Goal: Information Seeking & Learning: Learn about a topic

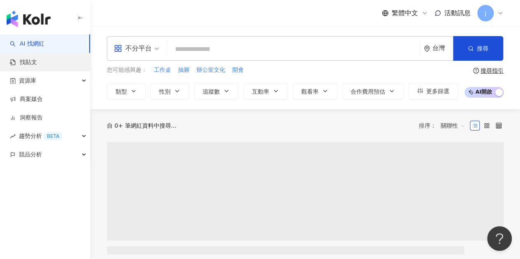
click at [37, 65] on link "找貼文" at bounding box center [23, 62] width 27 height 8
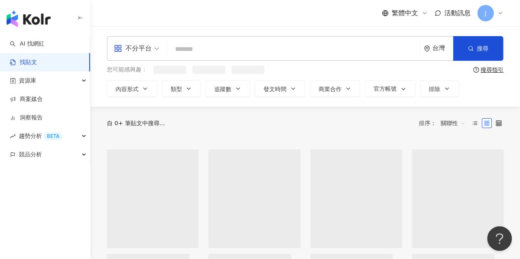
click at [238, 55] on input "search" at bounding box center [294, 49] width 246 height 18
type input "*"
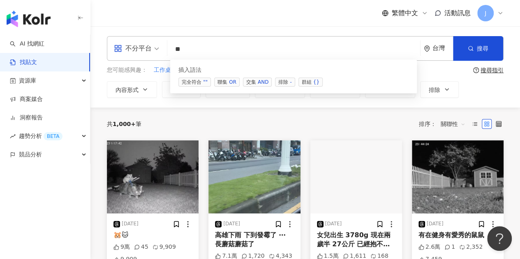
type input "*"
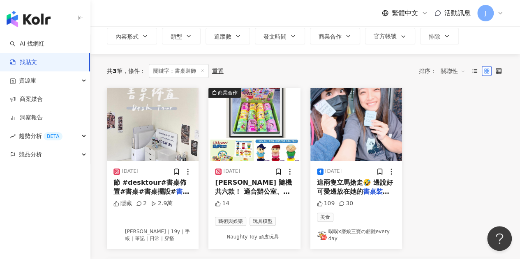
scroll to position [56, 0]
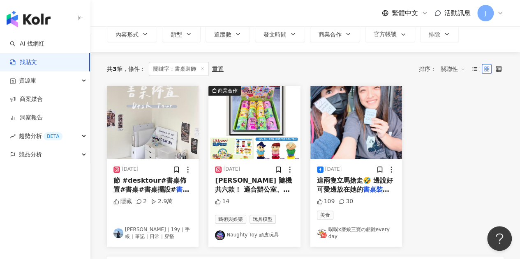
click at [176, 227] on link "艾蜜莉｜19y｜手帳｜筆記｜日常｜穿搭" at bounding box center [152, 234] width 79 height 14
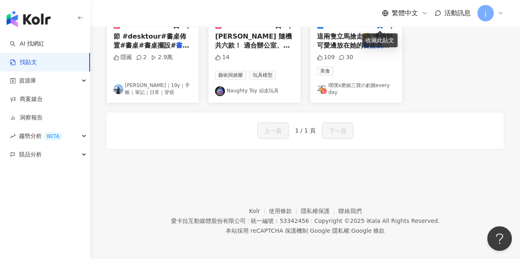
scroll to position [0, 0]
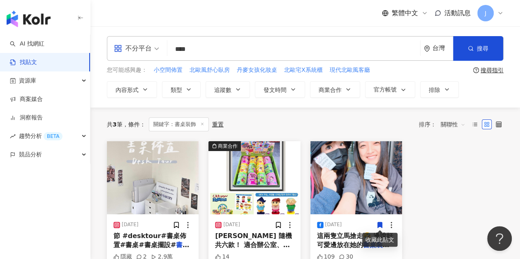
click at [202, 50] on input "****" at bounding box center [294, 49] width 246 height 18
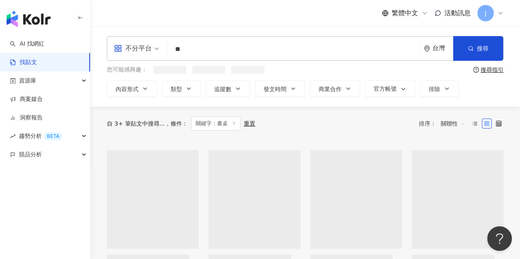
click at [198, 46] on input "**" at bounding box center [294, 49] width 246 height 18
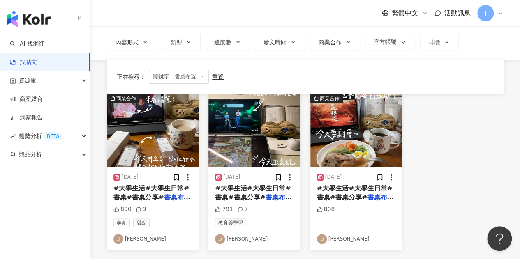
scroll to position [82, 0]
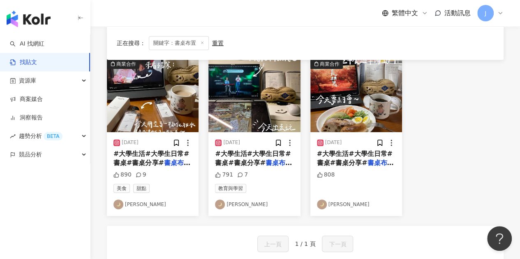
click at [270, 153] on span "#大學生活#大學生日常#書桌#書桌分享#" at bounding box center [253, 158] width 76 height 17
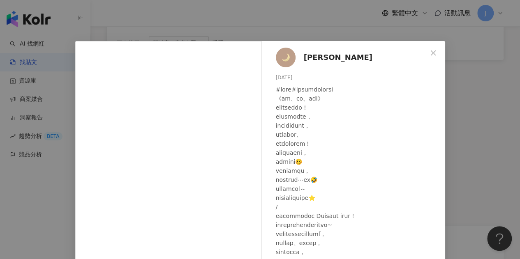
click at [465, 74] on div "Tiffany 2023/9/13 791 7 查看原始貼文" at bounding box center [260, 129] width 520 height 259
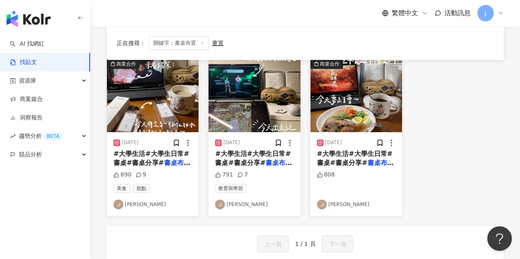
click at [367, 160] on mark "書桌布置" at bounding box center [380, 163] width 26 height 8
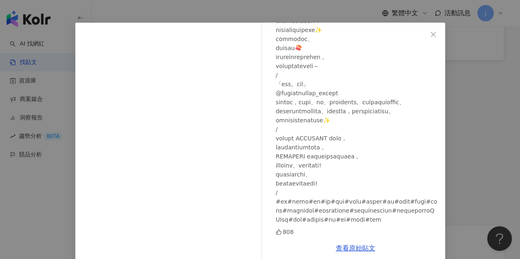
scroll to position [29, 0]
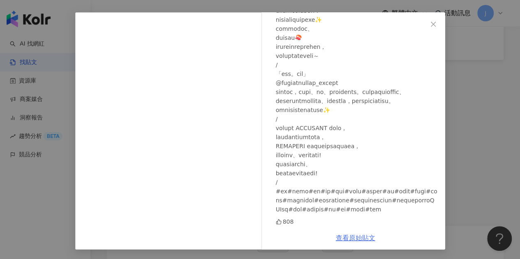
click at [360, 236] on link "查看原始貼文" at bounding box center [355, 238] width 39 height 8
click at [468, 60] on div "Tiffany 2023/8/26 808 查看原始貼文" at bounding box center [260, 129] width 520 height 259
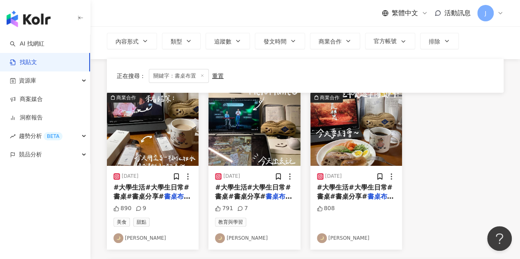
scroll to position [0, 0]
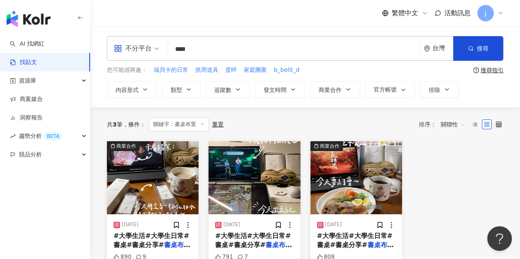
click at [235, 49] on input "****" at bounding box center [294, 49] width 246 height 18
type input "**"
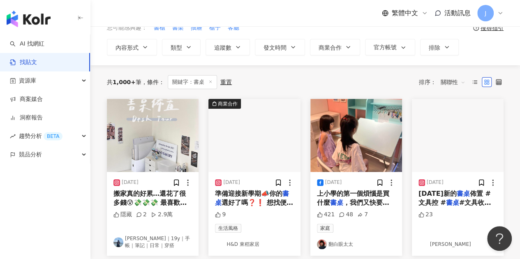
scroll to position [82, 0]
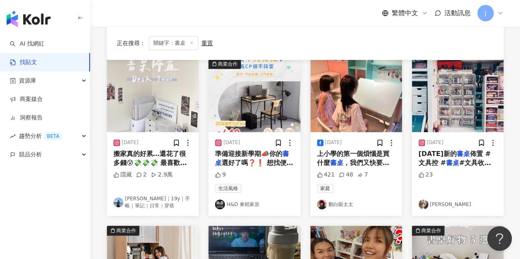
click at [479, 162] on span "#文具收納 #療癒 #整理我們的" at bounding box center [455, 167] width 72 height 17
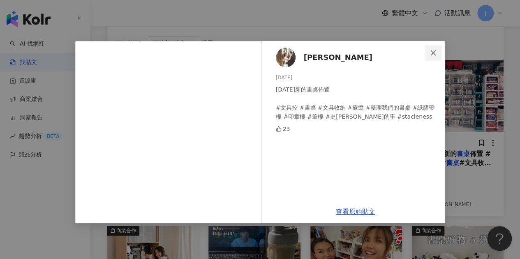
click at [432, 55] on icon "close" at bounding box center [433, 53] width 7 height 7
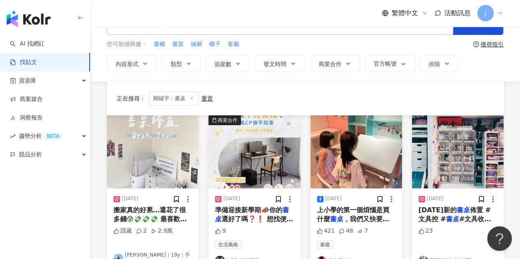
scroll to position [0, 0]
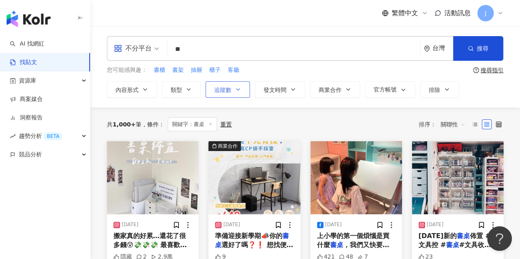
click at [230, 93] on span "追蹤數" at bounding box center [222, 90] width 17 height 7
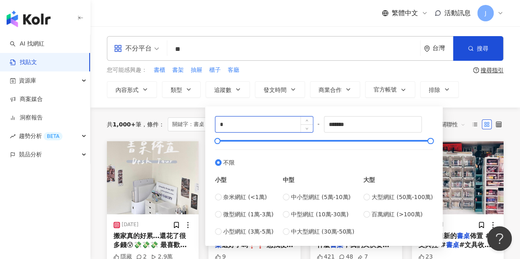
click at [234, 123] on input "*" at bounding box center [263, 125] width 97 height 16
type input "****"
click at [273, 54] on input "**" at bounding box center [294, 49] width 246 height 18
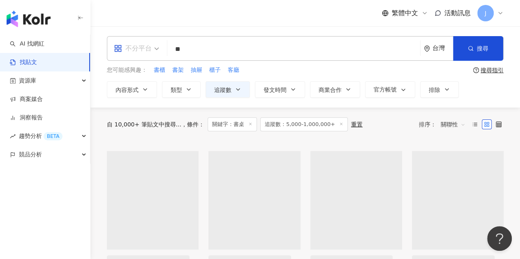
click at [160, 45] on div "不分平台" at bounding box center [136, 49] width 54 height 24
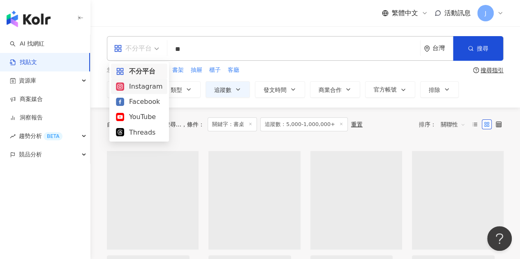
click at [153, 86] on div "Instagram" at bounding box center [139, 86] width 46 height 10
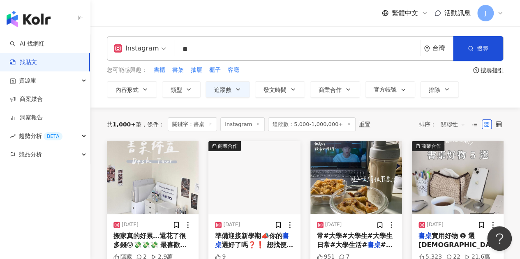
scroll to position [41, 0]
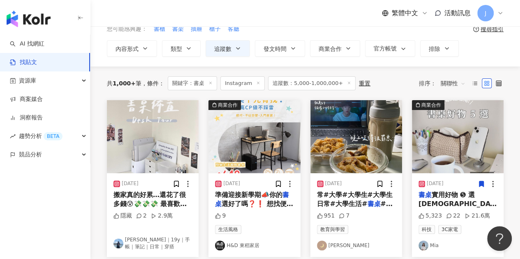
click at [430, 244] on link "Mia" at bounding box center [458, 246] width 79 height 10
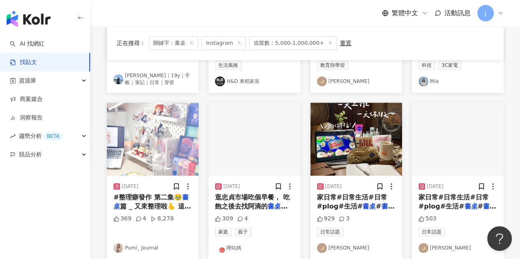
scroll to position [288, 0]
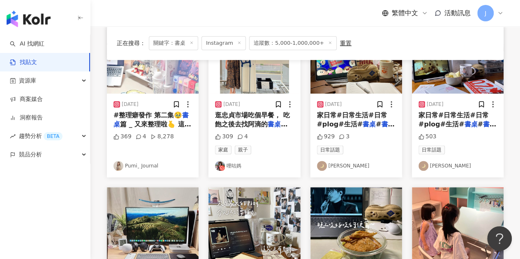
click at [142, 167] on link "Pumiˍ Journal" at bounding box center [152, 166] width 79 height 10
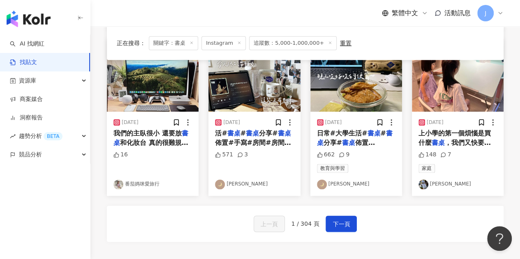
scroll to position [452, 0]
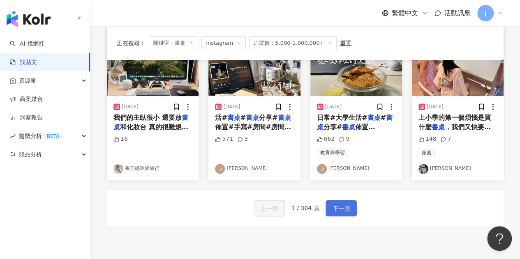
click at [349, 206] on button "下一頁" at bounding box center [341, 208] width 31 height 16
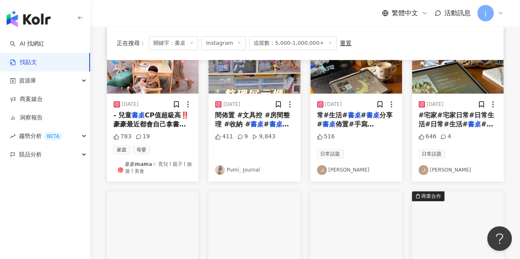
scroll to position [493, 0]
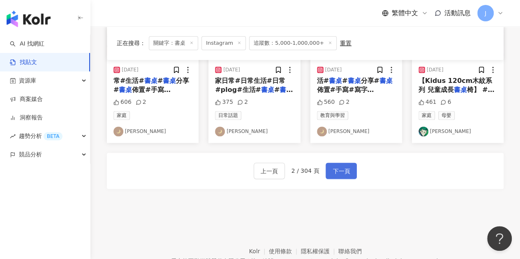
click at [349, 168] on button "下一頁" at bounding box center [341, 171] width 31 height 16
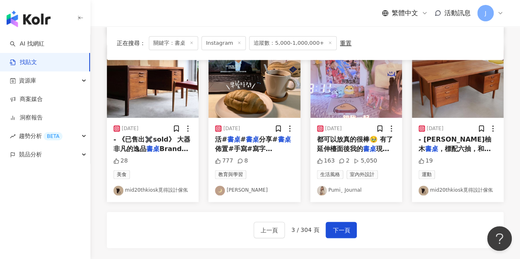
scroll to position [448, 0]
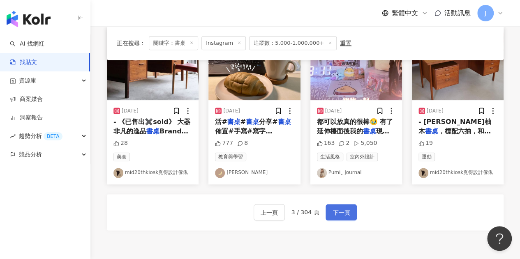
click at [348, 207] on button "下一頁" at bounding box center [341, 212] width 31 height 16
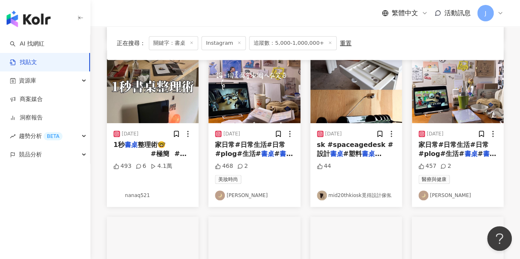
scroll to position [288, 0]
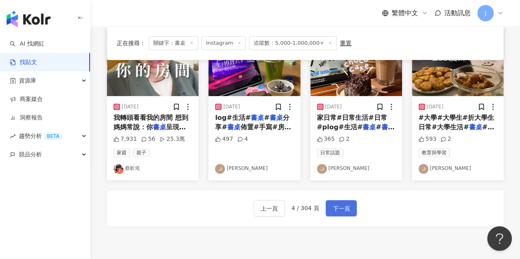
click at [343, 208] on span "下一頁" at bounding box center [341, 209] width 17 height 10
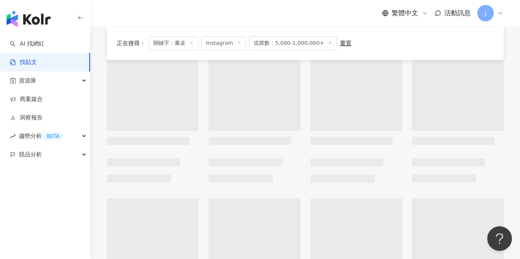
scroll to position [0, 0]
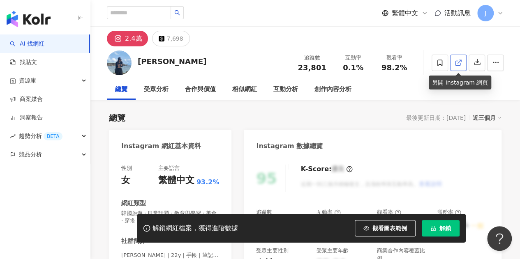
click at [454, 64] on link at bounding box center [458, 63] width 16 height 16
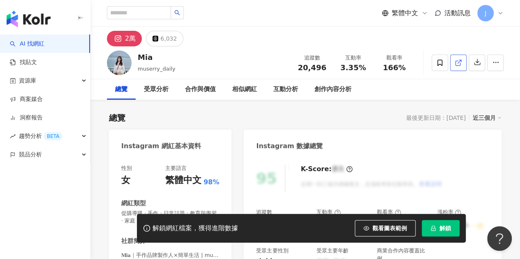
click at [458, 65] on icon at bounding box center [458, 63] width 5 height 5
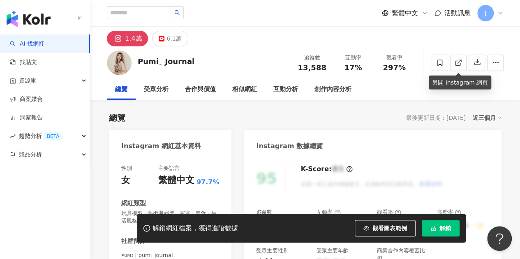
click at [452, 83] on div "另開 Instagram 網頁" at bounding box center [460, 83] width 62 height 14
click at [454, 60] on link at bounding box center [458, 63] width 16 height 16
